Goal: Entertainment & Leisure: Consume media (video, audio)

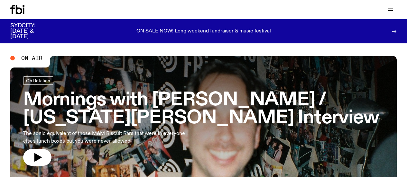
scroll to position [14, 0]
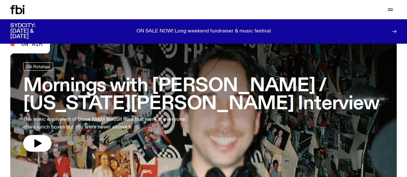
click at [0, 0] on icon "button" at bounding box center [0, 0] width 0 height 0
click at [17, 12] on icon at bounding box center [19, 9] width 6 height 9
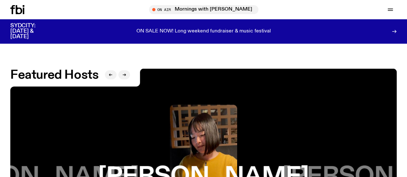
scroll to position [865, 0]
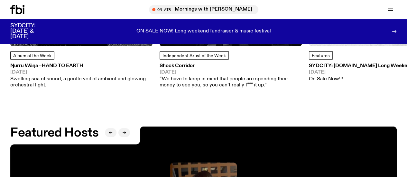
click at [0, 0] on icon "button" at bounding box center [0, 0] width 0 height 0
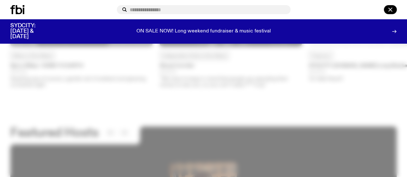
click at [117, 7] on div at bounding box center [204, 9] width 174 height 9
click at [130, 7] on input "text" at bounding box center [208, 9] width 156 height 5
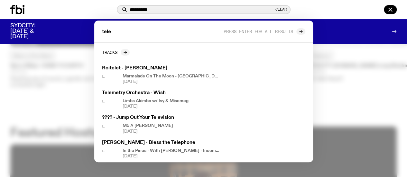
type input "**********"
